Goal: Contribute content: Contribute content

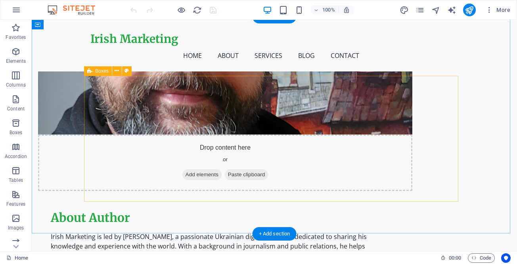
scroll to position [436, 0]
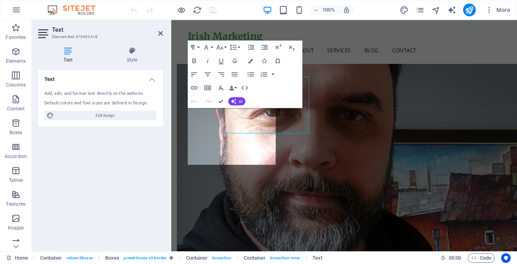
scroll to position [473, 0]
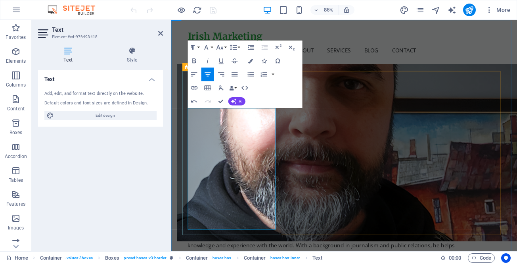
drag, startPoint x: 244, startPoint y: 211, endPoint x: 273, endPoint y: 268, distance: 63.1
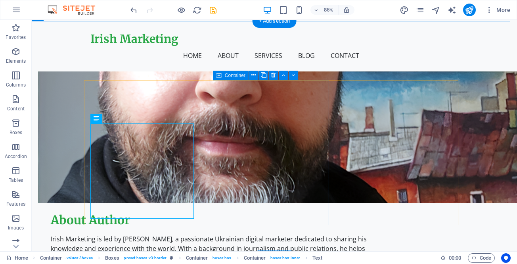
scroll to position [436, 0]
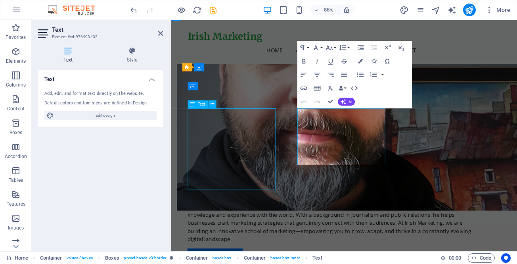
scroll to position [436, 0]
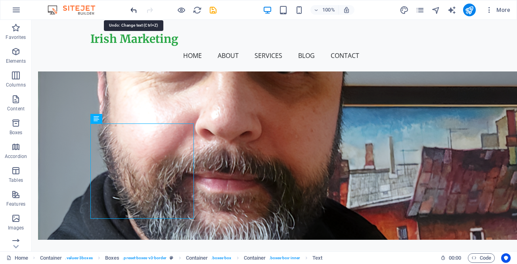
click at [133, 7] on icon "undo" at bounding box center [133, 10] width 9 height 9
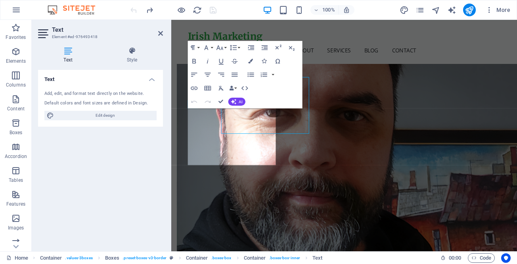
scroll to position [472, 0]
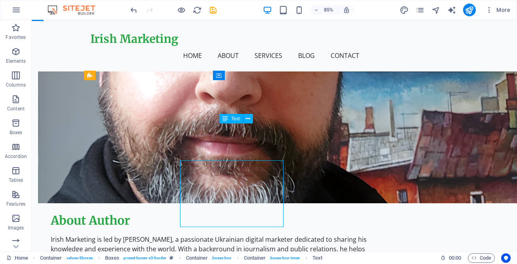
scroll to position [436, 0]
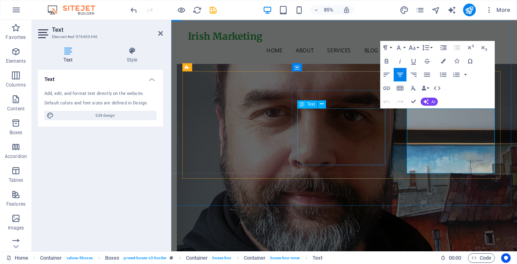
scroll to position [472, 0]
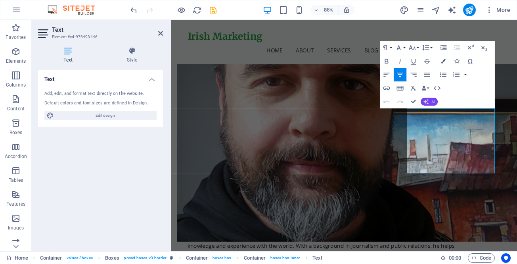
click at [431, 100] on span "AI" at bounding box center [433, 102] width 4 height 4
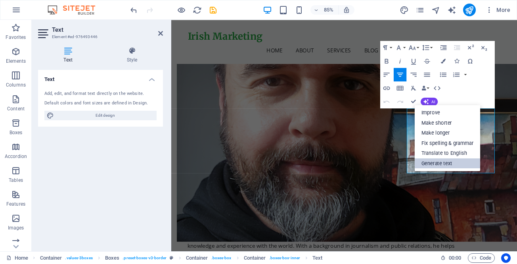
click at [451, 161] on link "Generate text" at bounding box center [448, 163] width 66 height 10
select select "English"
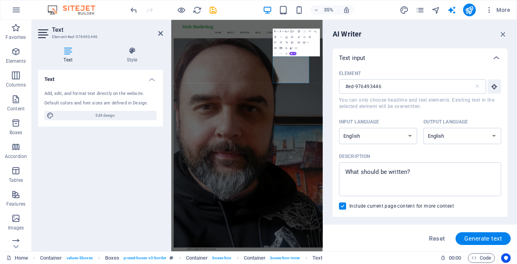
scroll to position [0, 0]
click at [423, 171] on textarea "Description x ​" at bounding box center [420, 179] width 154 height 26
type textarea "x"
paste textarea "Ethics Marketing"
type textarea "Ethics Marketing"
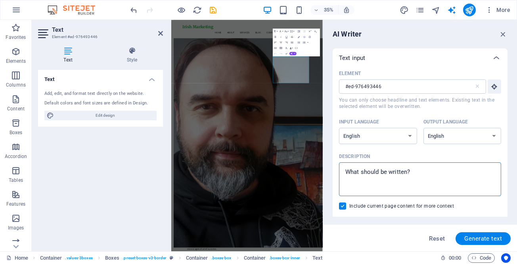
type textarea "x"
type textarea "Ethics Marketing"
type textarea "x"
type textarea "Ethics Marketing"
type textarea "x"
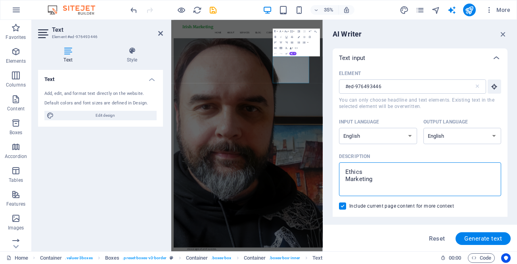
type textarea "Ethics i Marketing"
type textarea "x"
type textarea "Ethics in Marketing"
type textarea "x"
type textarea "Ethics in Marketing"
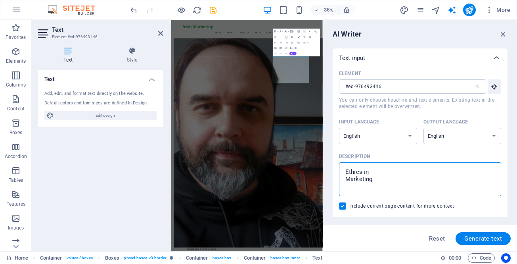
type textarea "x"
type textarea "Ethics in Marketing"
type textarea "x"
type textarea "Ethics in Marketing"
click at [466, 239] on span "Generate text" at bounding box center [483, 238] width 38 height 6
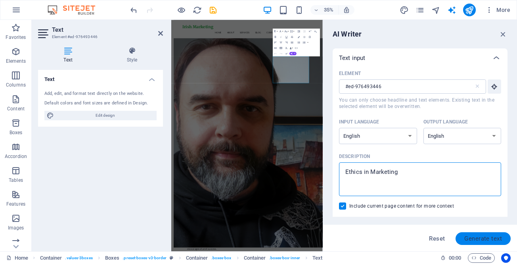
type textarea "x"
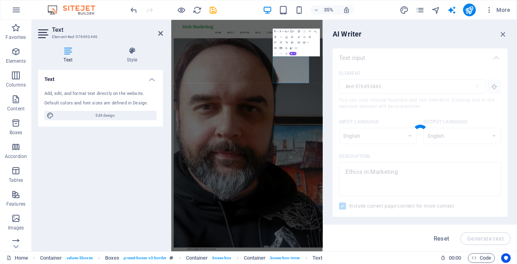
type textarea "x"
type textarea "Ethics in marketing are essential for fostering trust and authenticity. We emph…"
type textarea "x"
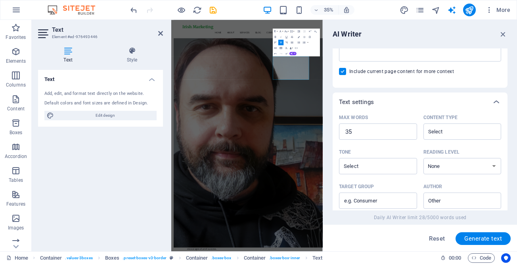
scroll to position [278, 0]
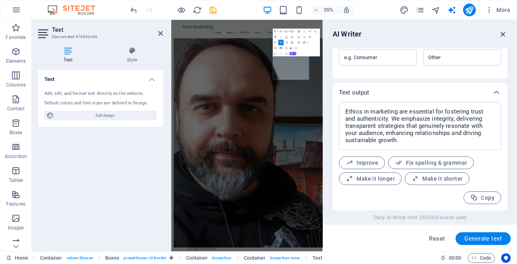
click at [502, 33] on icon "button" at bounding box center [503, 34] width 9 height 9
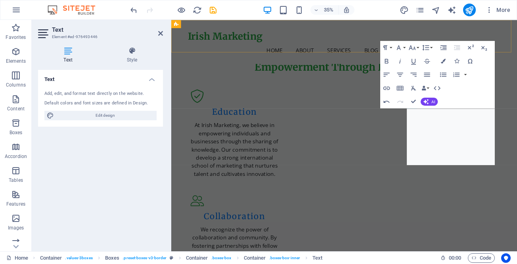
scroll to position [472, 0]
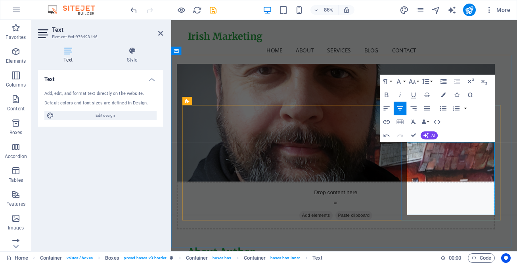
scroll to position [433, 0]
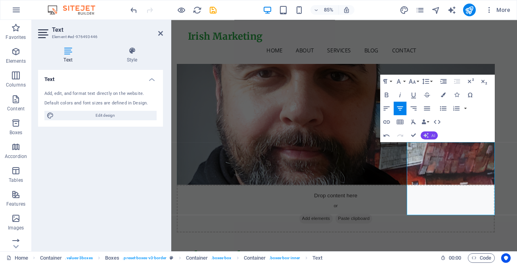
click at [425, 132] on icon "button" at bounding box center [427, 135] width 6 height 6
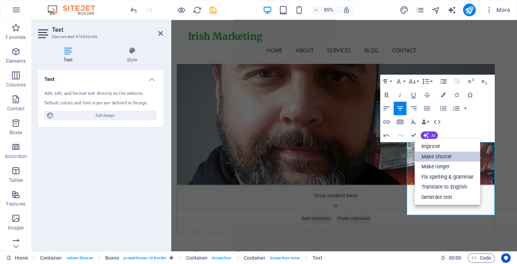
click at [441, 156] on link "Make shorter" at bounding box center [448, 156] width 66 height 10
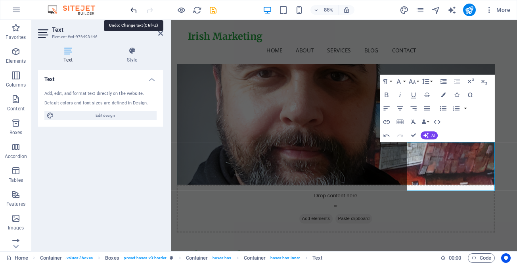
click at [134, 12] on icon "undo" at bounding box center [133, 10] width 9 height 9
click at [134, 10] on icon "undo" at bounding box center [133, 10] width 9 height 9
click at [385, 134] on icon "button" at bounding box center [387, 135] width 8 height 8
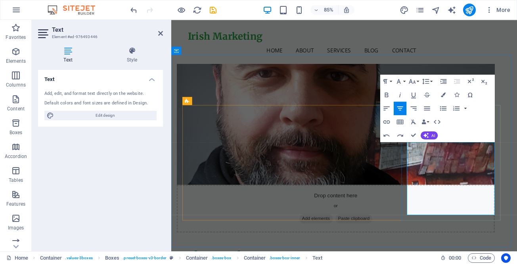
drag, startPoint x: 415, startPoint y: 133, endPoint x: 383, endPoint y: 113, distance: 37.2
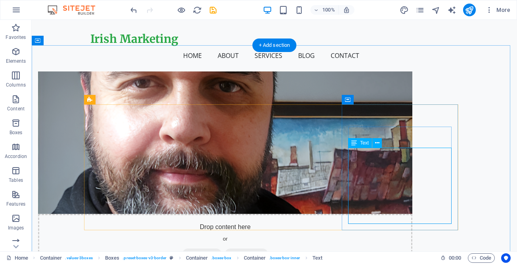
scroll to position [435, 0]
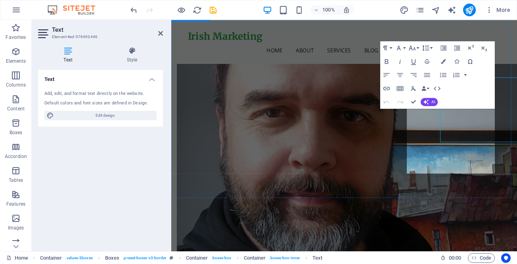
scroll to position [472, 0]
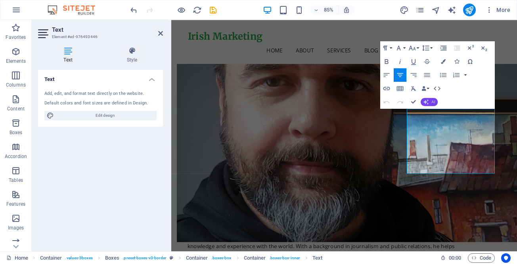
click at [429, 101] on button "AI" at bounding box center [429, 102] width 17 height 8
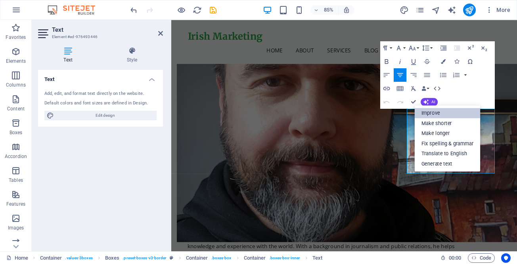
click at [431, 113] on link "Improve" at bounding box center [448, 112] width 66 height 10
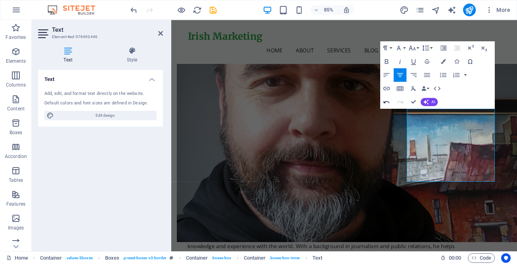
click at [387, 101] on icon "button" at bounding box center [387, 102] width 6 height 2
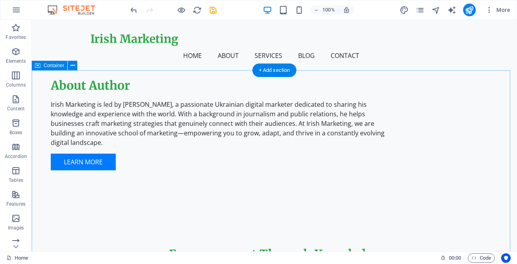
scroll to position [594, 0]
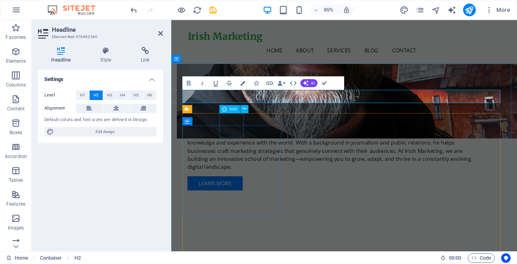
scroll to position [631, 0]
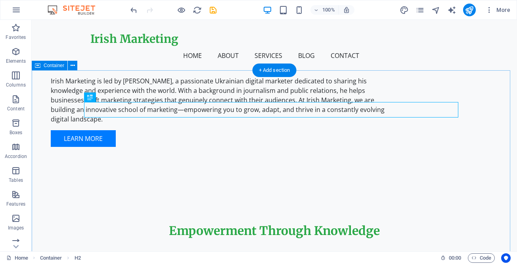
scroll to position [594, 0]
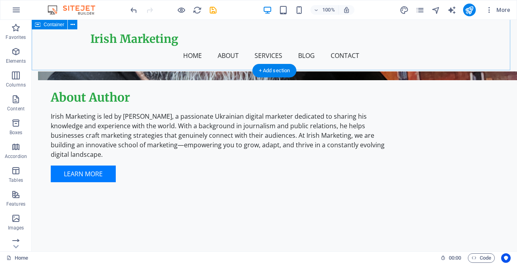
scroll to position [594, 0]
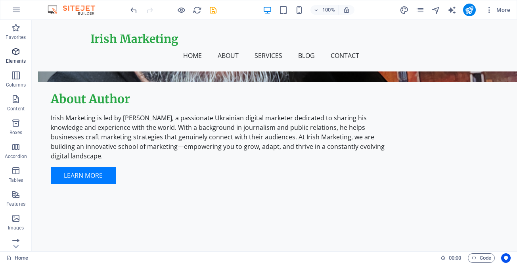
click at [15, 54] on icon "button" at bounding box center [16, 52] width 10 height 10
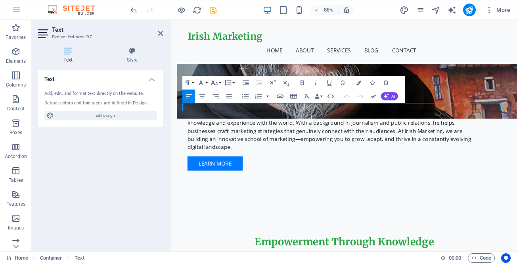
scroll to position [631, 0]
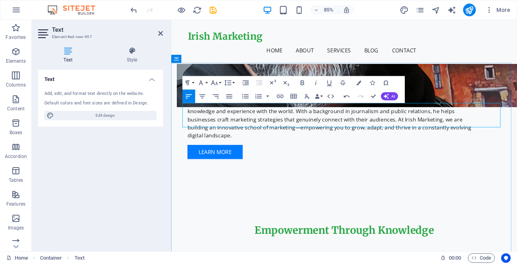
click at [314, 82] on icon "button" at bounding box center [316, 83] width 8 height 8
click at [202, 96] on icon "button" at bounding box center [202, 96] width 8 height 8
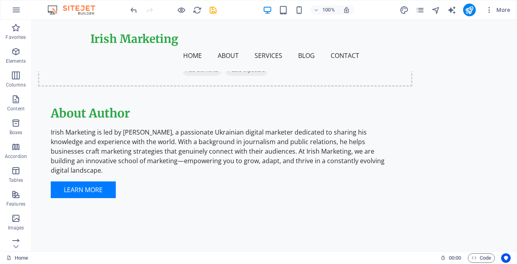
scroll to position [604, 0]
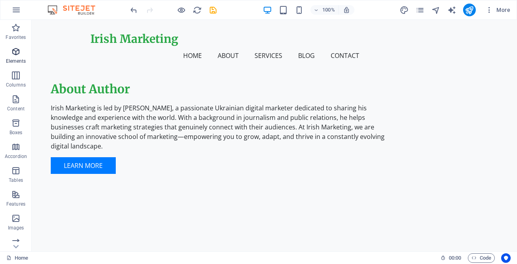
click at [9, 54] on span "Elements" at bounding box center [16, 56] width 32 height 19
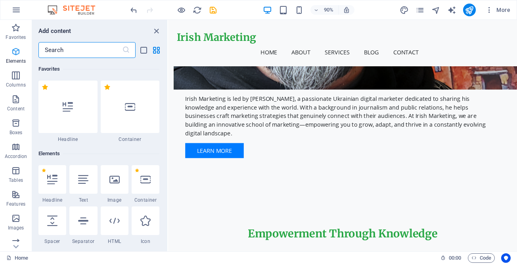
scroll to position [84, 0]
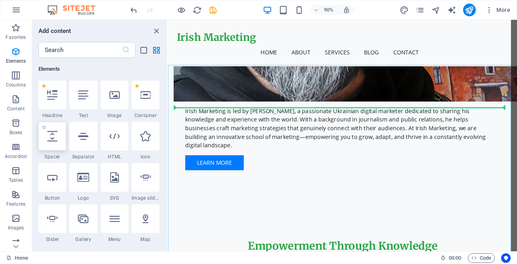
select select "px"
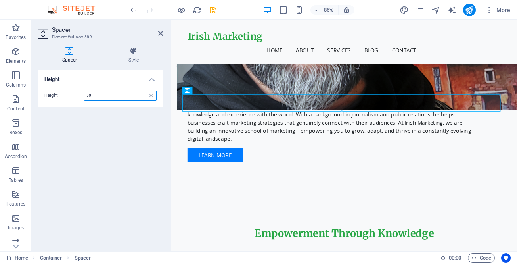
scroll to position [640, 0]
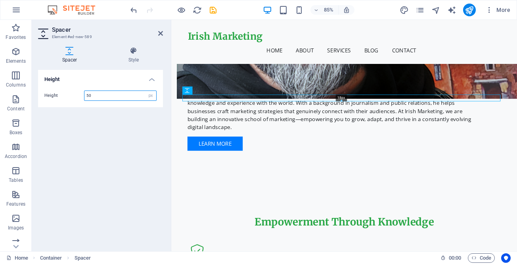
drag, startPoint x: 226, startPoint y: 111, endPoint x: 224, endPoint y: 100, distance: 11.7
click at [224, 100] on div at bounding box center [341, 101] width 318 height 2
type input "18"
click at [158, 31] on icon at bounding box center [160, 33] width 5 height 6
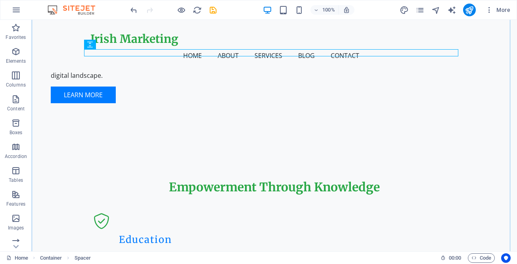
scroll to position [683, 0]
